Goal: Complete application form: Complete application form

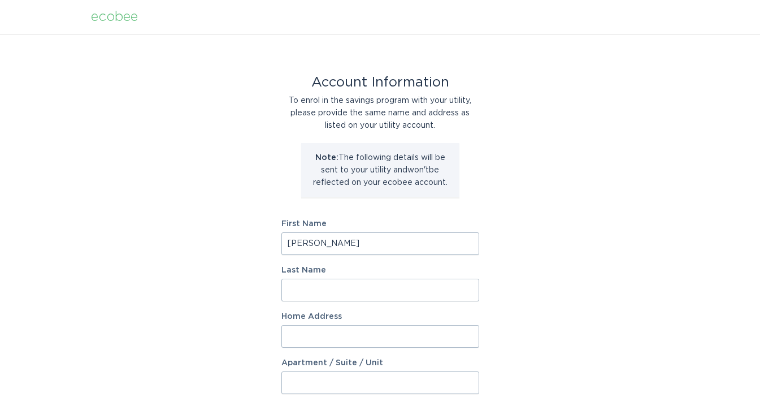
type input "[PERSON_NAME]"
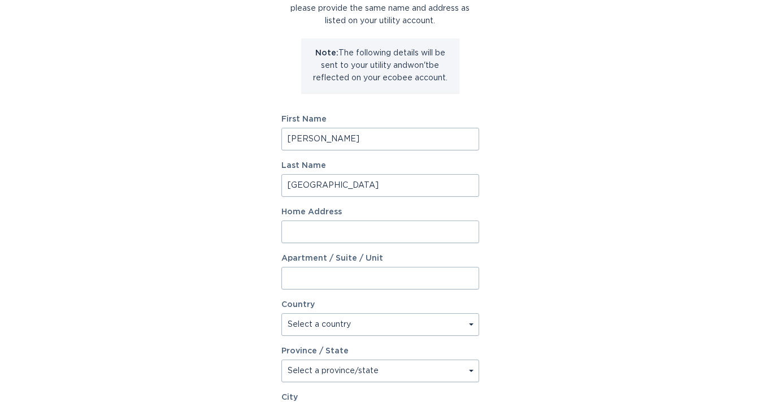
scroll to position [107, 0]
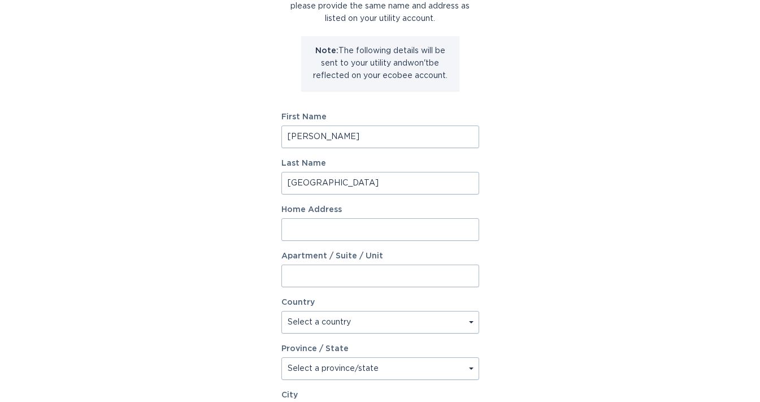
type input "[GEOGRAPHIC_DATA]"
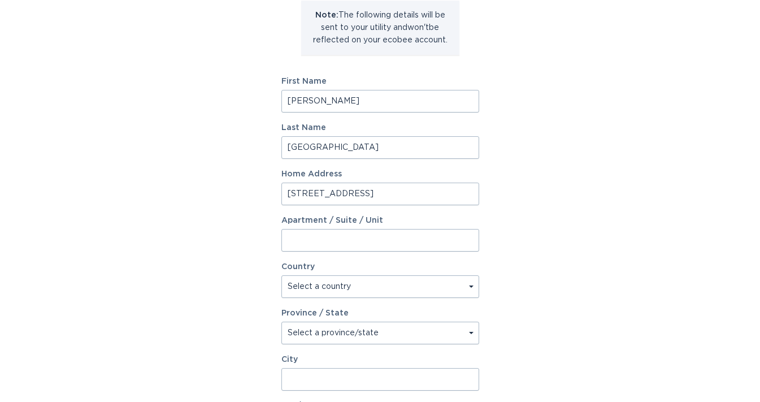
scroll to position [172, 0]
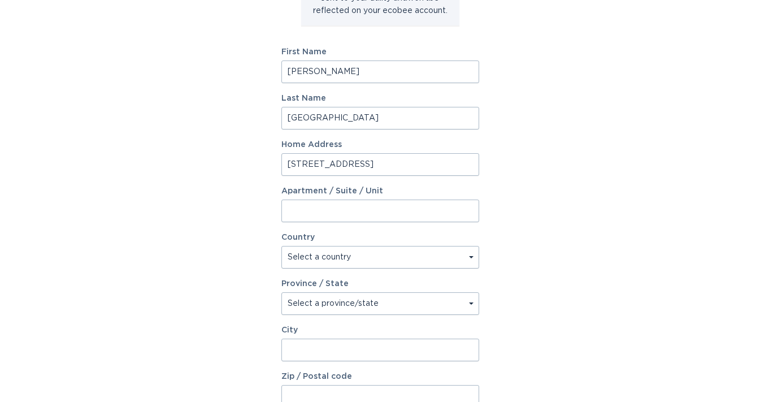
type input "[STREET_ADDRESS]"
select select "US"
select select "CT"
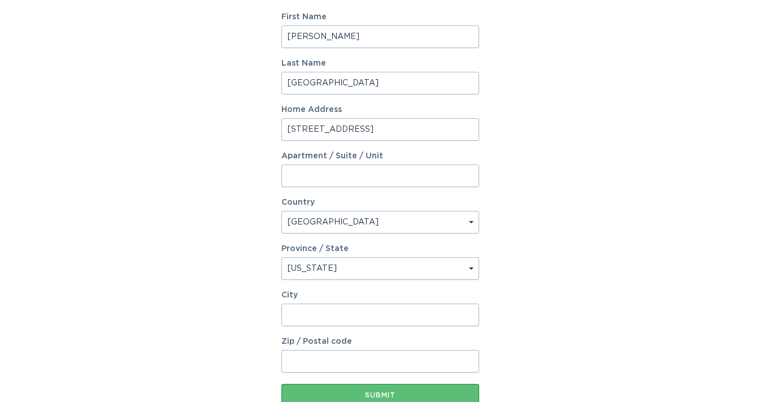
scroll to position [263, 0]
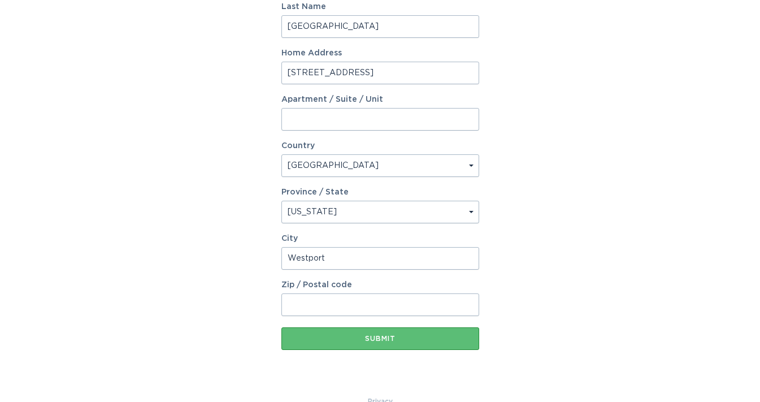
type input "Westport"
click at [332, 302] on input "Zip / Postal code" at bounding box center [380, 304] width 198 height 23
click at [437, 300] on input "Zip / Postal code" at bounding box center [380, 304] width 198 height 23
type input "06880"
click at [565, 278] on div "Account Information To enrol in the savings program with your utility, please p…" at bounding box center [380, 83] width 760 height 624
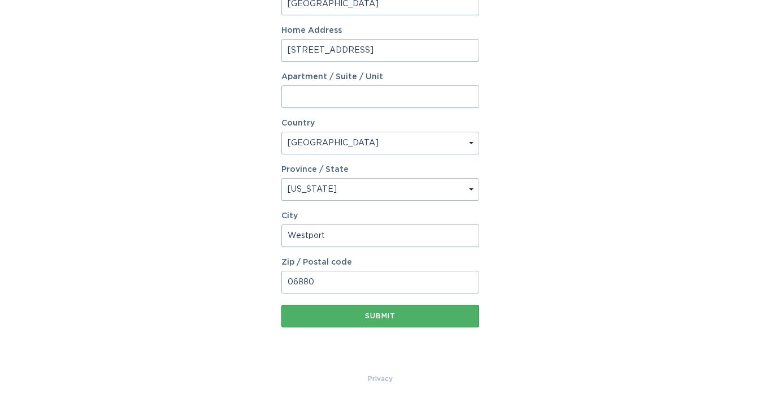
scroll to position [286, 0]
click at [437, 318] on div "Submit" at bounding box center [380, 315] width 186 height 7
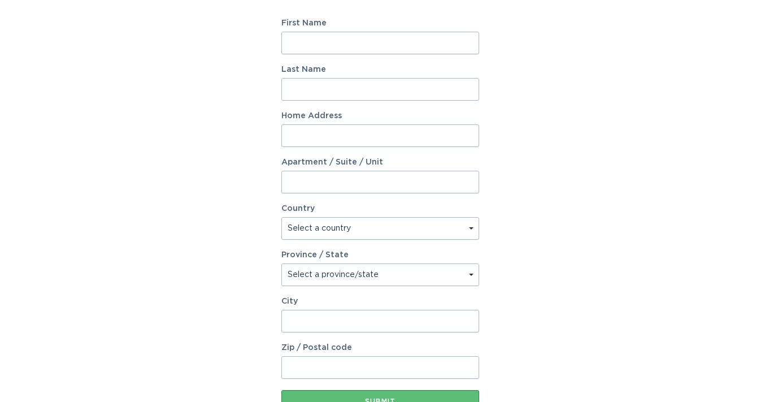
scroll to position [73, 0]
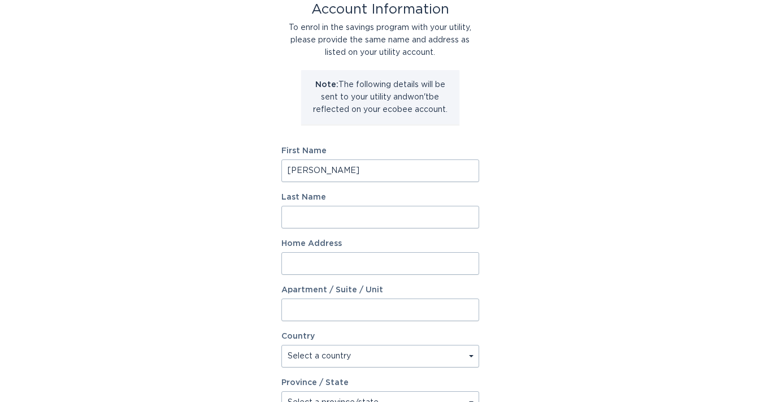
type input "[PERSON_NAME]"
type input "[GEOGRAPHIC_DATA]"
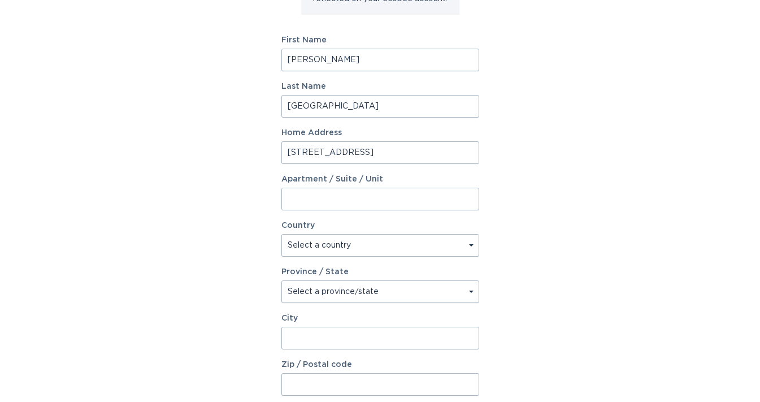
scroll to position [189, 0]
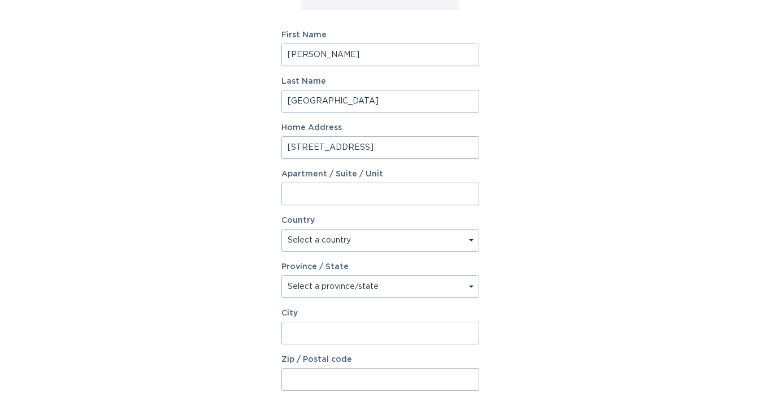
type input "[STREET_ADDRESS]"
select select "US"
select select "CT"
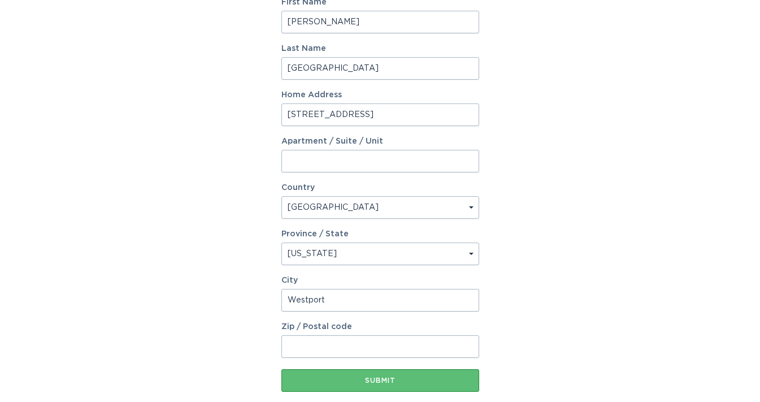
type input "Westport"
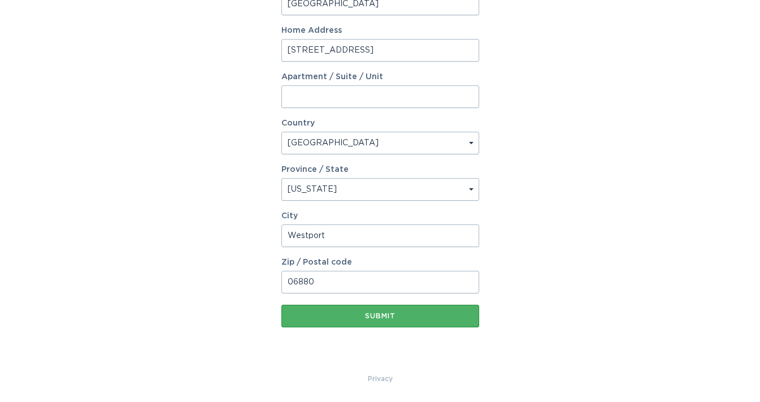
scroll to position [286, 0]
type input "06880"
click at [389, 315] on div "Submit" at bounding box center [380, 315] width 186 height 7
